Goal: Transaction & Acquisition: Purchase product/service

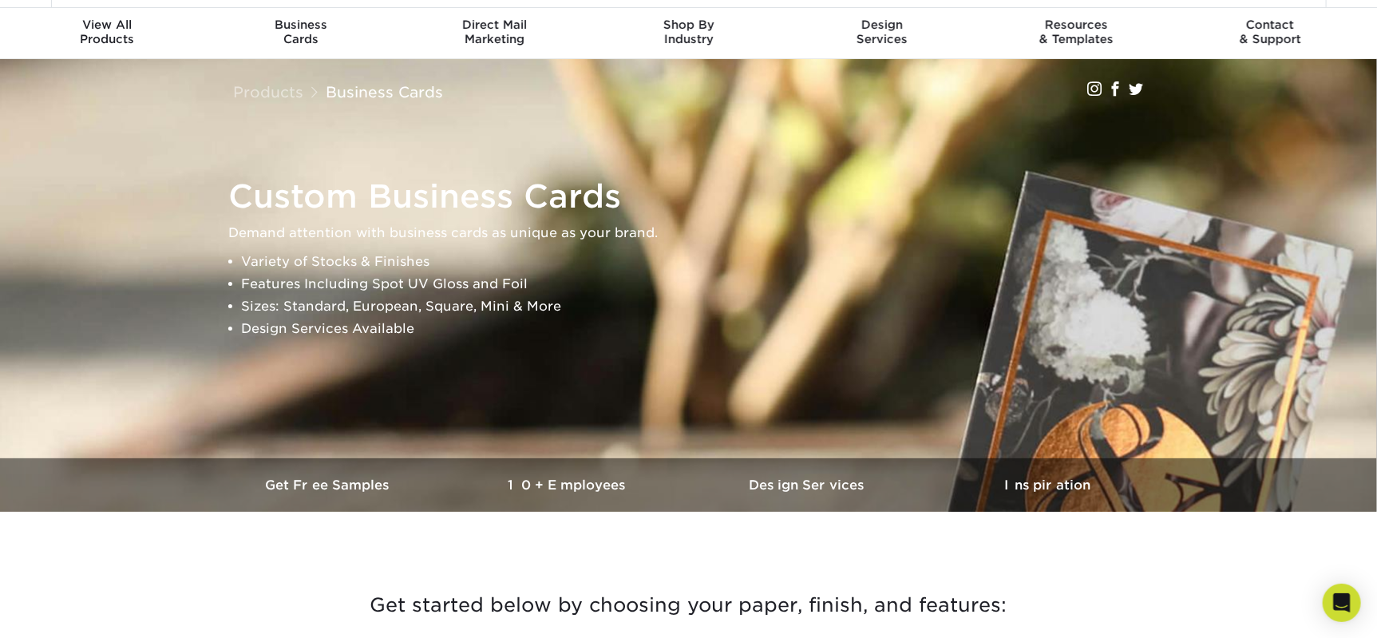
scroll to position [50, 0]
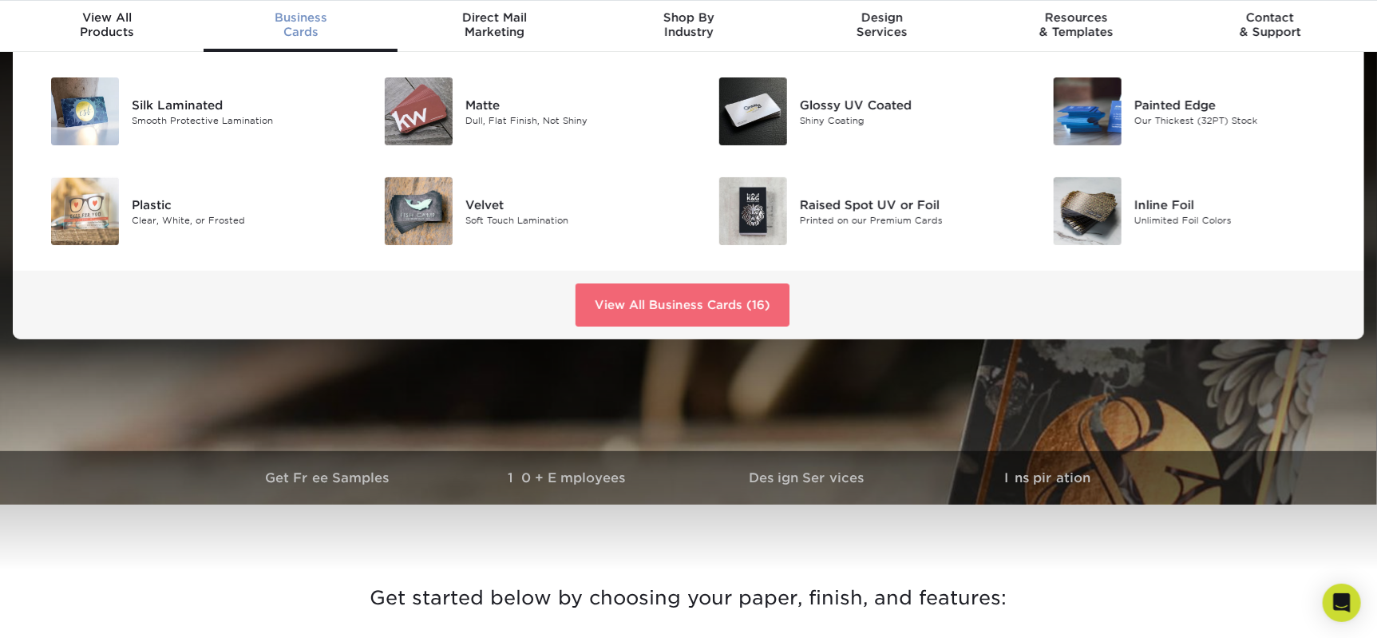
click at [643, 327] on link "View All Business Cards (16)" at bounding box center [683, 304] width 214 height 43
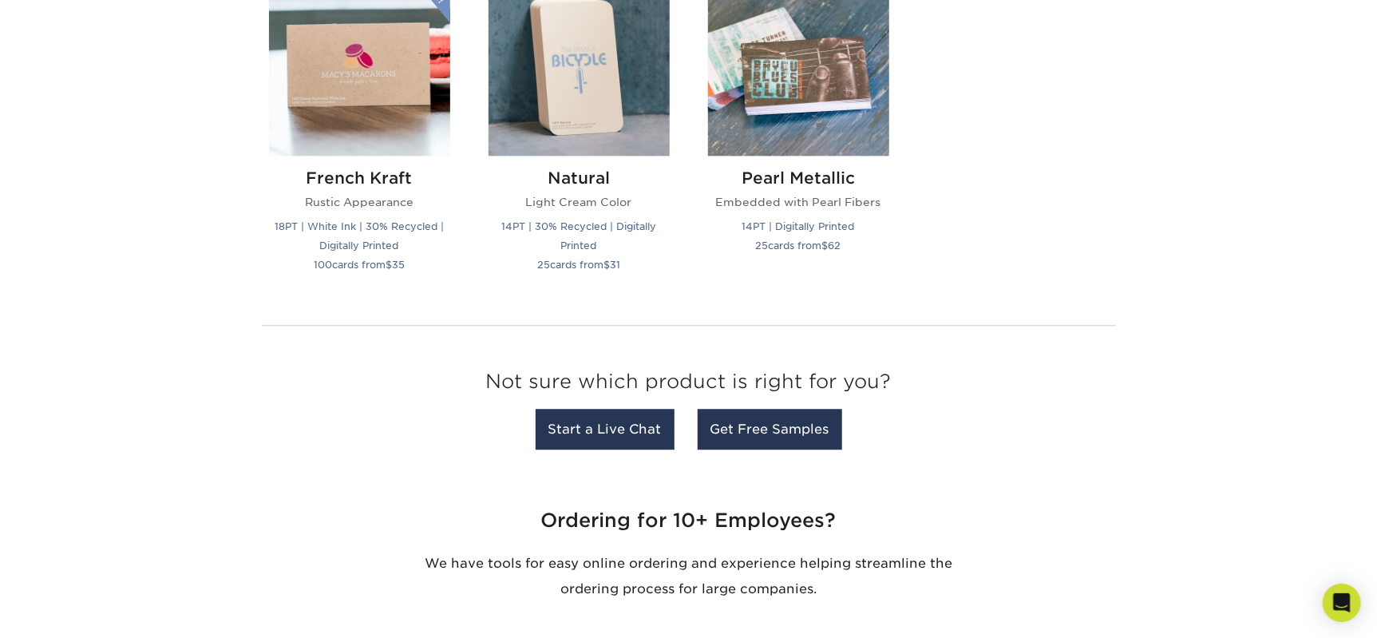
scroll to position [1849, 0]
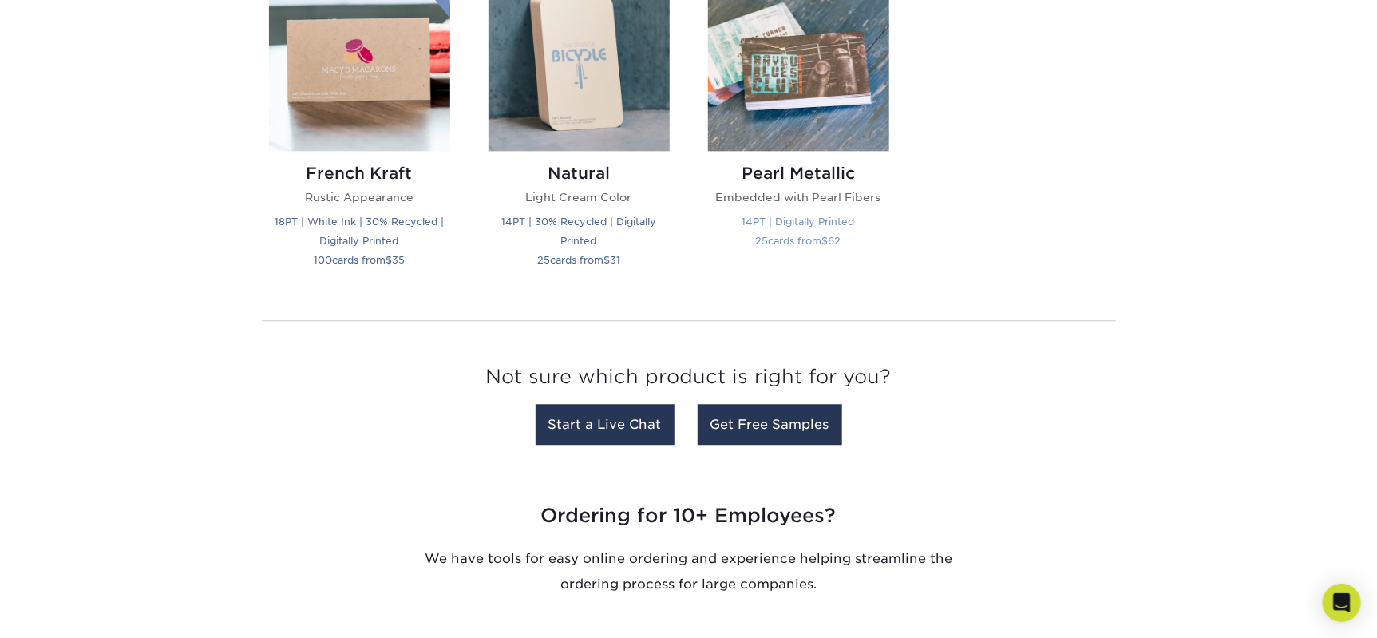
click at [792, 151] on img at bounding box center [798, 60] width 181 height 181
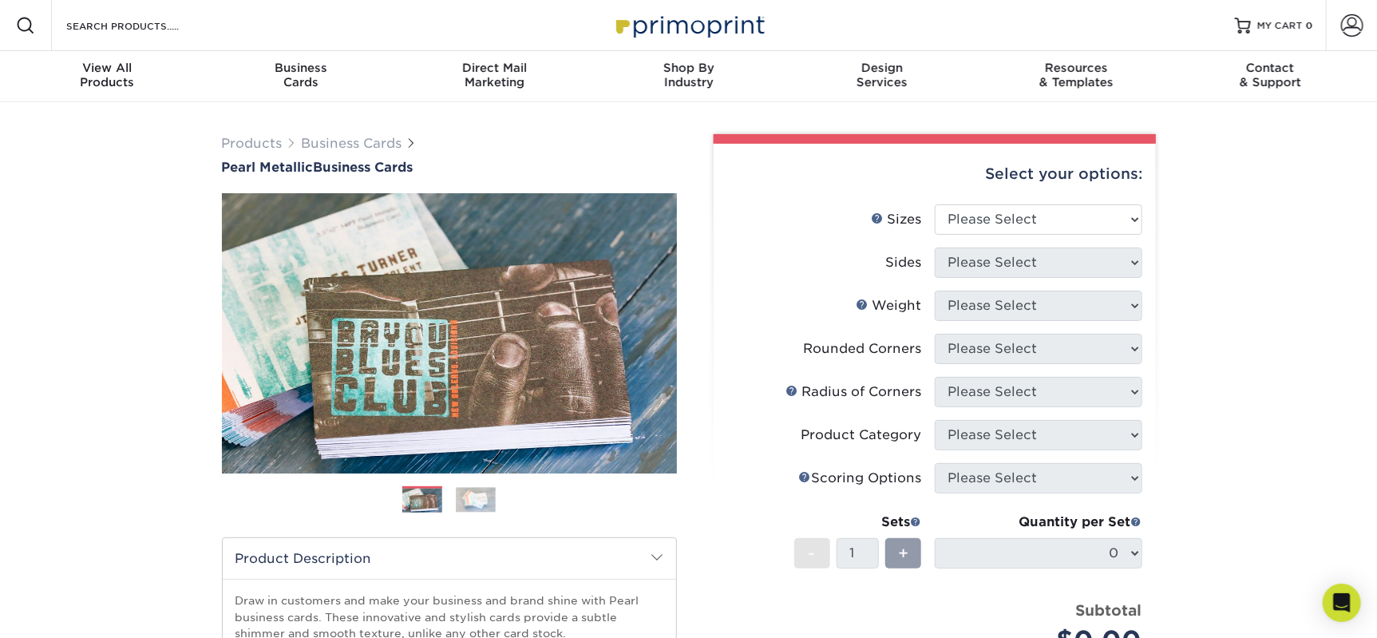
click at [478, 512] on img at bounding box center [476, 499] width 40 height 25
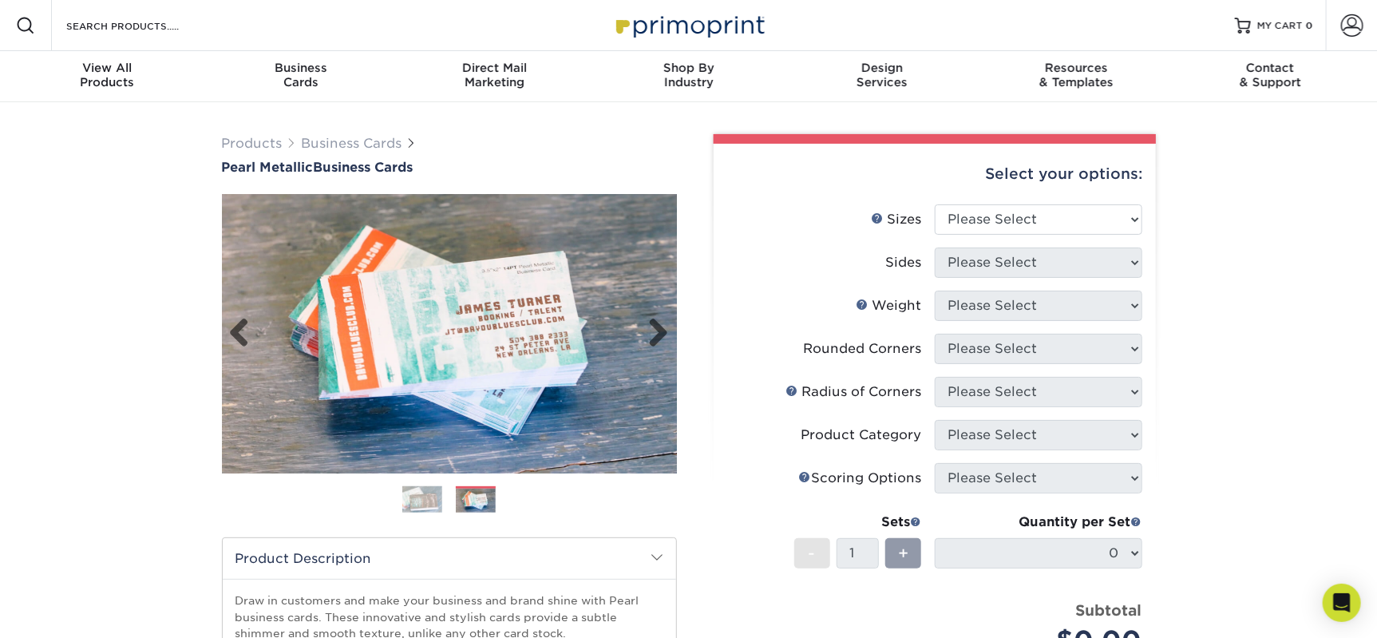
click at [440, 372] on img at bounding box center [449, 333] width 455 height 279
click at [650, 350] on link "Next" at bounding box center [653, 334] width 32 height 32
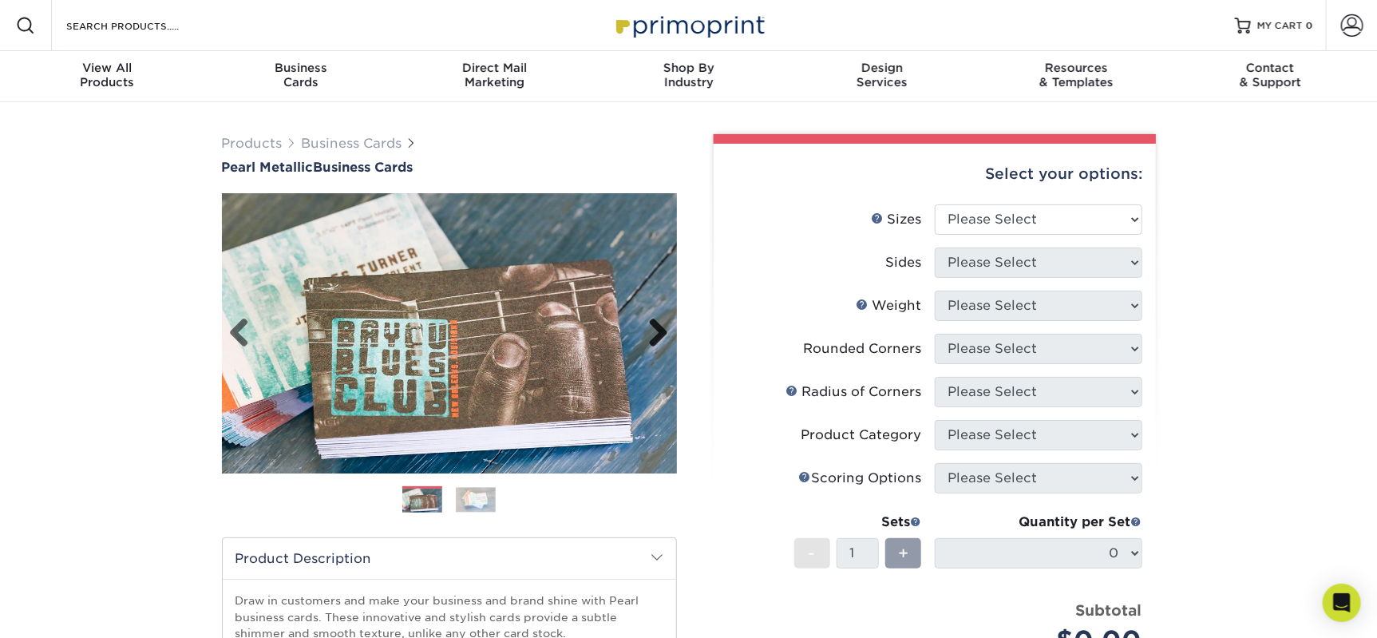
click at [650, 350] on link "Next" at bounding box center [653, 334] width 32 height 32
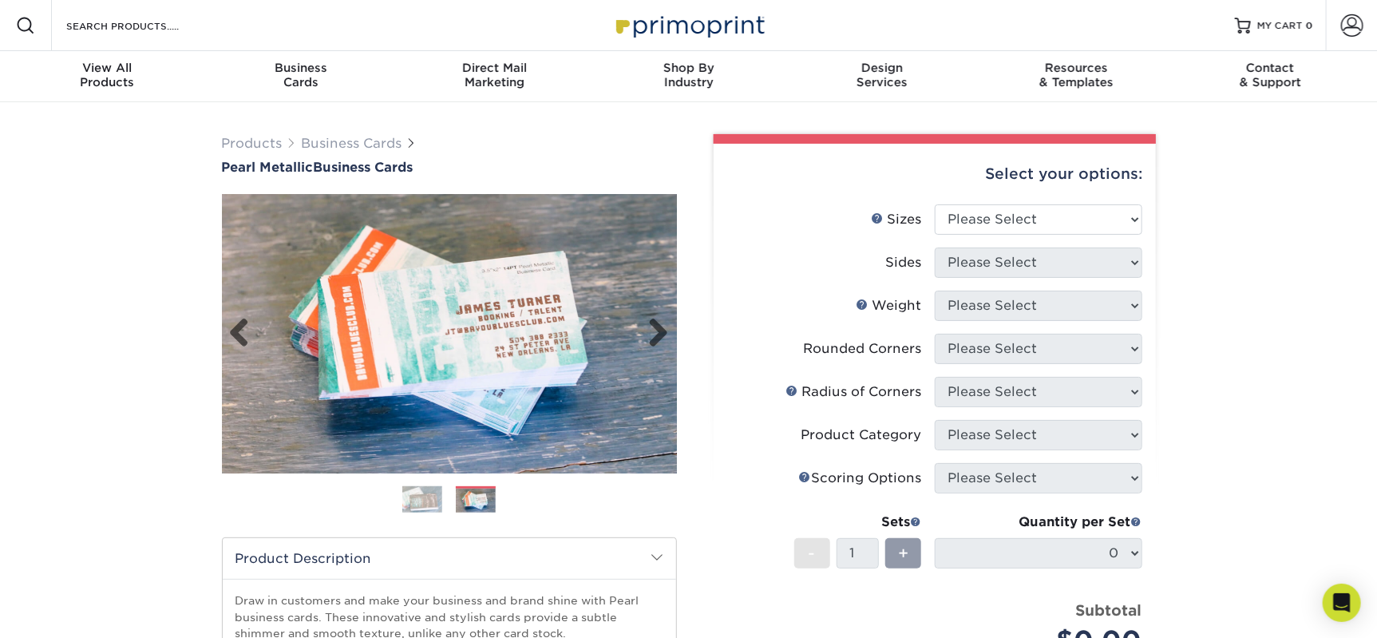
click at [377, 404] on img at bounding box center [449, 333] width 455 height 279
click at [235, 350] on link "Previous" at bounding box center [246, 334] width 32 height 32
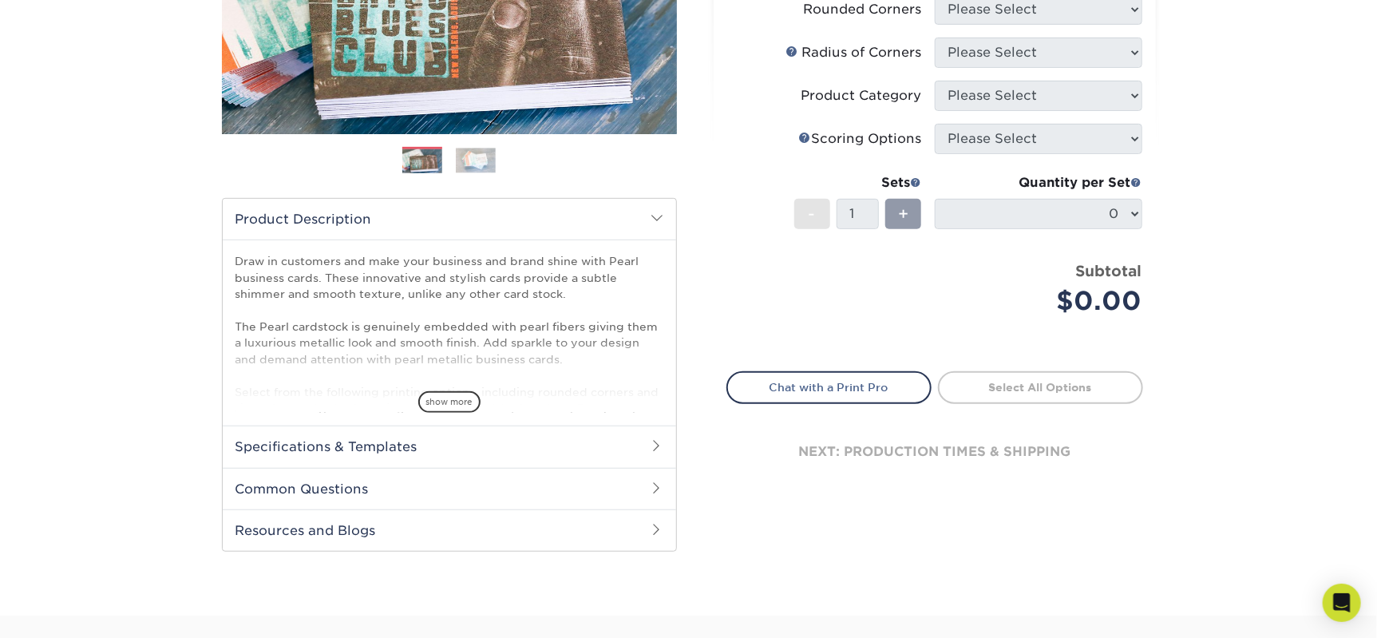
scroll to position [339, 0]
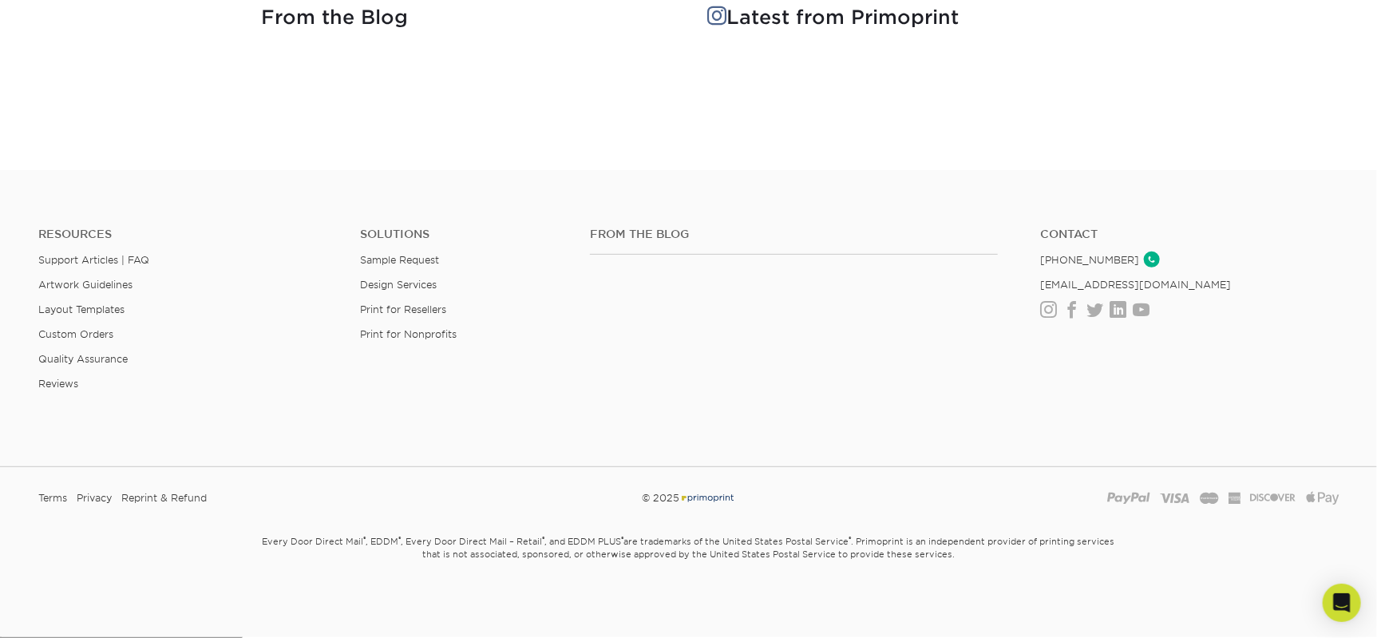
scroll to position [3931, 0]
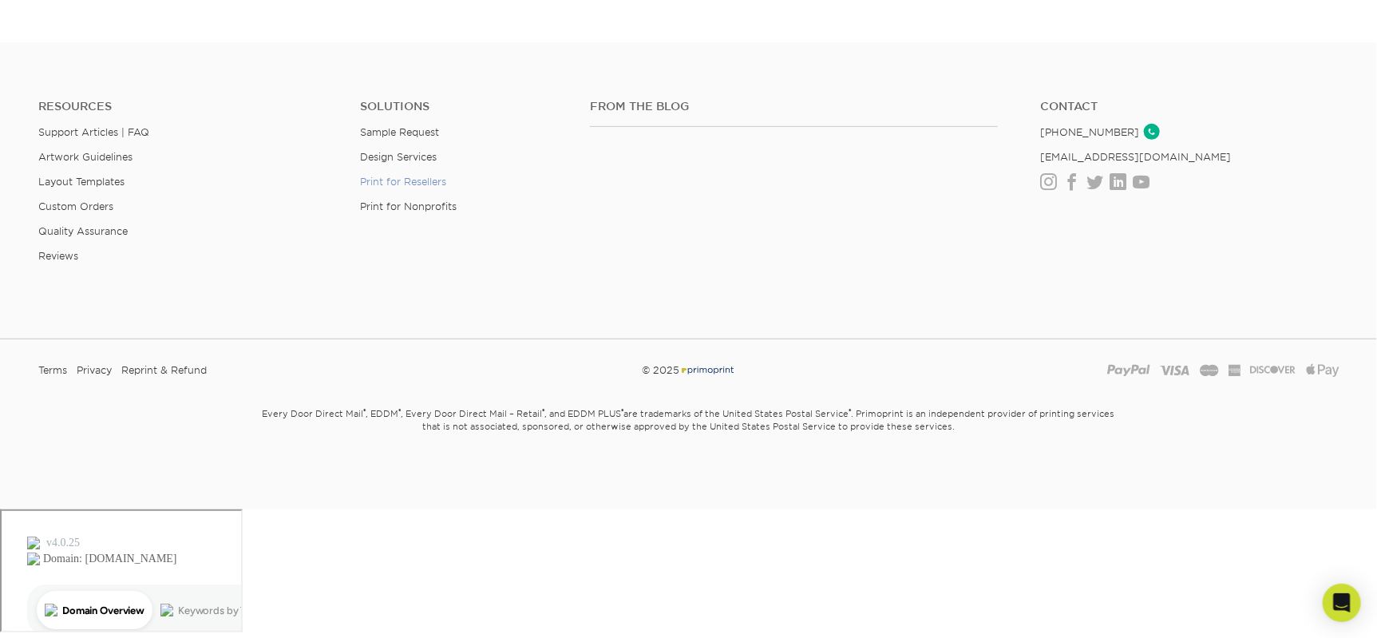
click at [380, 188] on link "Print for Resellers" at bounding box center [403, 182] width 86 height 12
